Goal: Transaction & Acquisition: Book appointment/travel/reservation

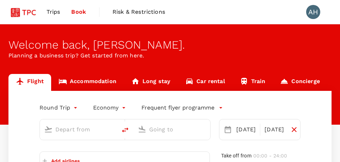
scroll to position [71, 0]
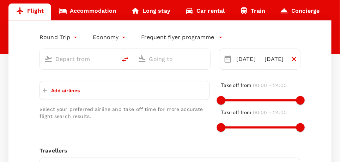
type input "business"
type input "Tokyo Intl (HND)"
type input "Singapore Changi (SIN)"
type input "Tokyo Intl (HND)"
type input "Singapore Changi (SIN)"
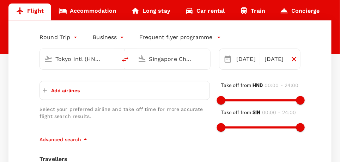
click at [80, 57] on input "Tokyo Intl (HND)" at bounding box center [78, 59] width 47 height 11
type input "s"
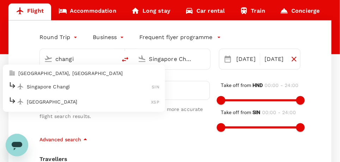
click at [31, 86] on p "Singapore Changi" at bounding box center [89, 86] width 125 height 7
type input "Singapore Changi (SIN)"
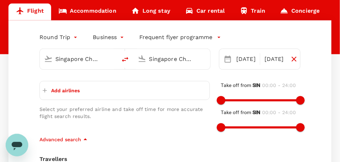
scroll to position [0, 18]
click at [153, 58] on input "Singapore Changi (SIN)" at bounding box center [172, 59] width 47 height 11
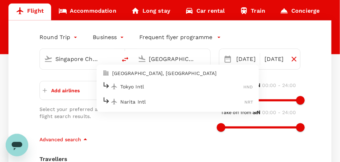
click at [135, 105] on div "Narita Intl NRT" at bounding box center [177, 101] width 151 height 11
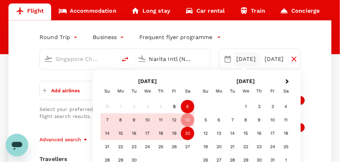
type input "Narita Intl (NRT)"
click at [188, 107] on div "6" at bounding box center [187, 106] width 13 height 13
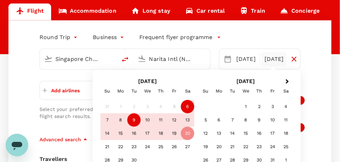
click at [136, 119] on div "9" at bounding box center [134, 120] width 13 height 13
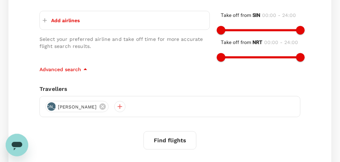
scroll to position [106, 0]
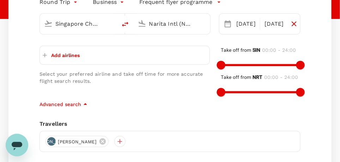
click at [71, 53] on p "Add airlines" at bounding box center [65, 55] width 29 height 7
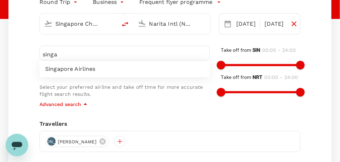
type input "singa"
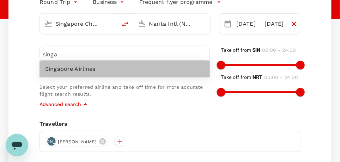
click at [86, 67] on span "Singapore Airlines" at bounding box center [124, 69] width 159 height 8
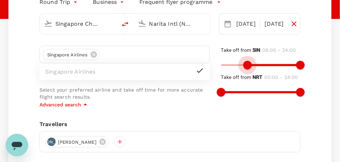
type input "450"
drag, startPoint x: 223, startPoint y: 65, endPoint x: 247, endPoint y: 61, distance: 23.6
click at [247, 61] on span at bounding box center [246, 65] width 8 height 8
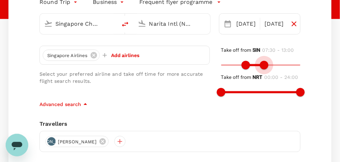
type input "750"
drag, startPoint x: 301, startPoint y: 64, endPoint x: 263, endPoint y: 63, distance: 38.2
click at [263, 63] on span at bounding box center [263, 65] width 8 height 8
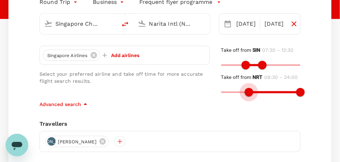
type input "630"
drag, startPoint x: 220, startPoint y: 93, endPoint x: 257, endPoint y: 89, distance: 37.3
click at [257, 89] on span at bounding box center [256, 92] width 8 height 8
type input "1230"
drag, startPoint x: 301, startPoint y: 90, endPoint x: 289, endPoint y: 89, distance: 11.7
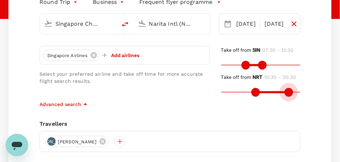
click at [289, 89] on span at bounding box center [289, 92] width 8 height 8
type input "450"
drag, startPoint x: 253, startPoint y: 93, endPoint x: 247, endPoint y: 93, distance: 5.7
click at [247, 93] on span at bounding box center [246, 92] width 8 height 8
type input "1020"
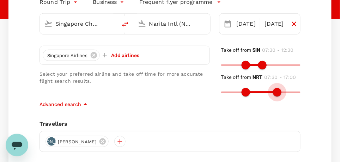
drag, startPoint x: 286, startPoint y: 93, endPoint x: 278, endPoint y: 94, distance: 8.2
click at [278, 94] on span at bounding box center [277, 92] width 8 height 8
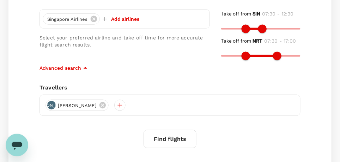
scroll to position [176, 0]
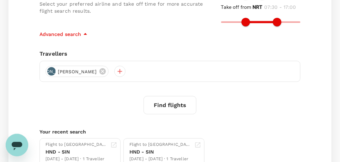
click at [179, 104] on button "Find flights" at bounding box center [170, 105] width 53 height 18
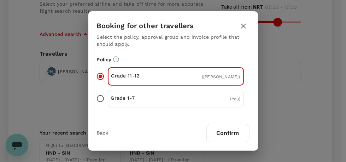
click at [231, 132] on button "Confirm" at bounding box center [227, 133] width 43 height 18
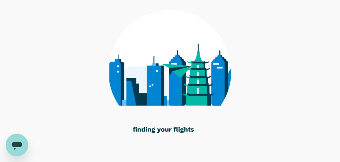
scroll to position [65, 0]
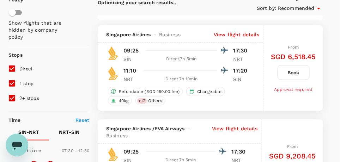
checkbox input "false"
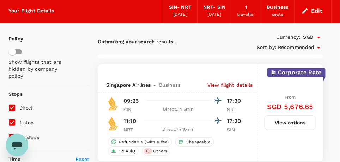
scroll to position [0, 0]
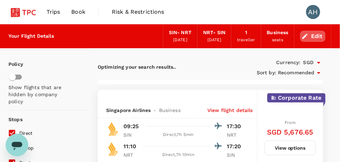
click at [320, 35] on button "Edit" at bounding box center [313, 36] width 25 height 11
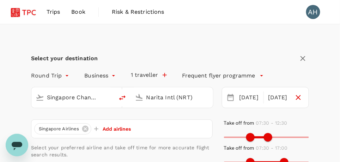
type input "Singapore Changi (SIN)"
type input "Narita Intl (NRT)"
type input "Singapore Changi (SIN)"
type input "Narita Intl (NRT)"
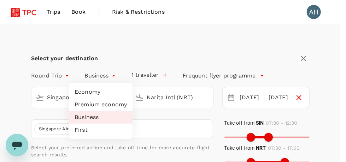
click at [86, 94] on li "Economy" at bounding box center [101, 92] width 64 height 13
type input "economy"
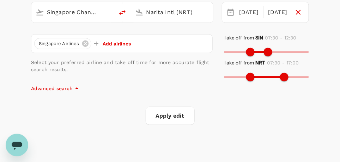
scroll to position [106, 0]
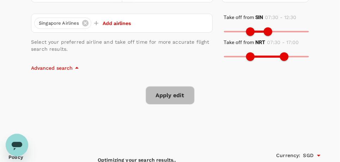
click at [173, 96] on button "Apply edit" at bounding box center [170, 96] width 49 height 18
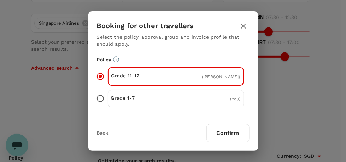
click at [223, 135] on button "Confirm" at bounding box center [227, 133] width 43 height 18
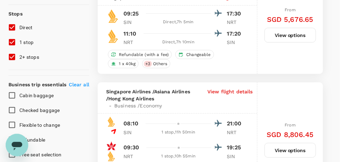
checkbox input "false"
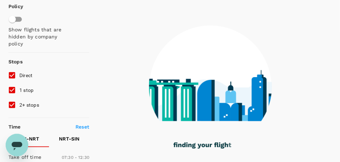
scroll to position [106, 0]
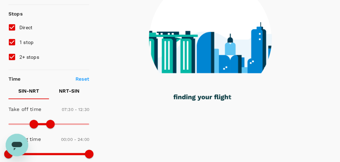
type input "1295"
checkbox input "true"
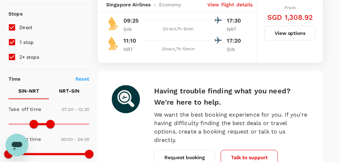
checkbox input "false"
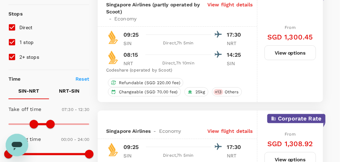
checkbox input "false"
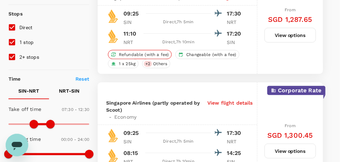
scroll to position [0, 0]
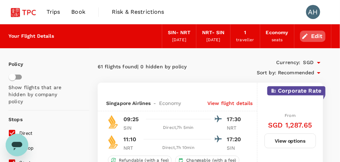
click at [314, 36] on button "Edit" at bounding box center [313, 36] width 25 height 11
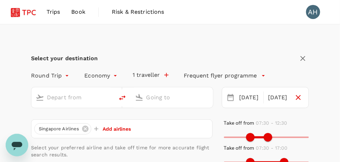
type input "Singapore Changi (SIN)"
type input "Narita Intl (NRT)"
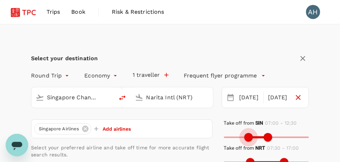
type input "330"
drag, startPoint x: 248, startPoint y: 138, endPoint x: 244, endPoint y: 138, distance: 4.3
click at [244, 138] on span at bounding box center [243, 138] width 8 height 8
click at [157, 100] on input "Narita Intl (NRT)" at bounding box center [173, 97] width 52 height 11
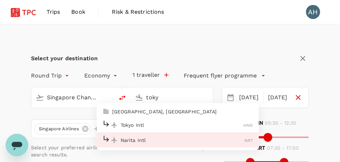
click at [138, 124] on p "Tokyo Intl" at bounding box center [182, 124] width 123 height 7
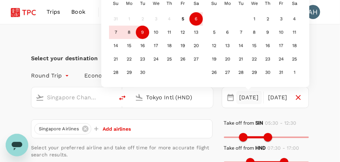
type input "Tokyo Intl (HND)"
click at [197, 17] on div "6" at bounding box center [196, 18] width 13 height 13
click at [140, 32] on div "9" at bounding box center [142, 32] width 13 height 13
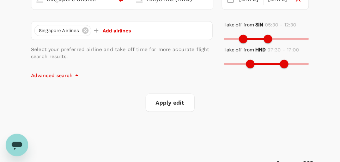
scroll to position [141, 0]
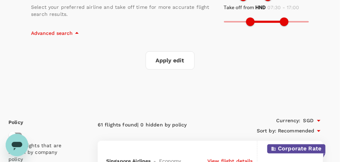
click at [181, 61] on button "Apply edit" at bounding box center [170, 61] width 49 height 18
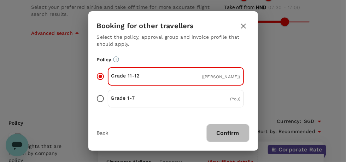
click at [230, 131] on button "Confirm" at bounding box center [227, 133] width 43 height 18
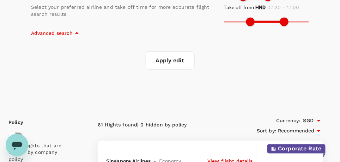
checkbox input "false"
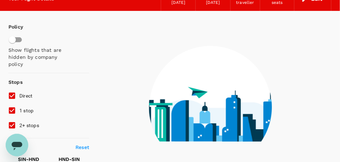
scroll to position [71, 0]
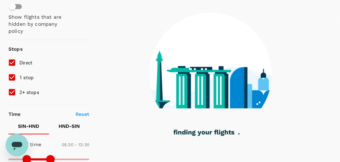
type input "1225"
checkbox input "true"
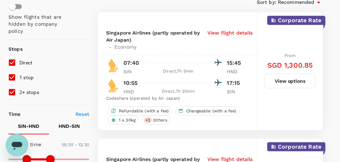
scroll to position [0, 0]
